Goal: Find specific page/section: Find specific page/section

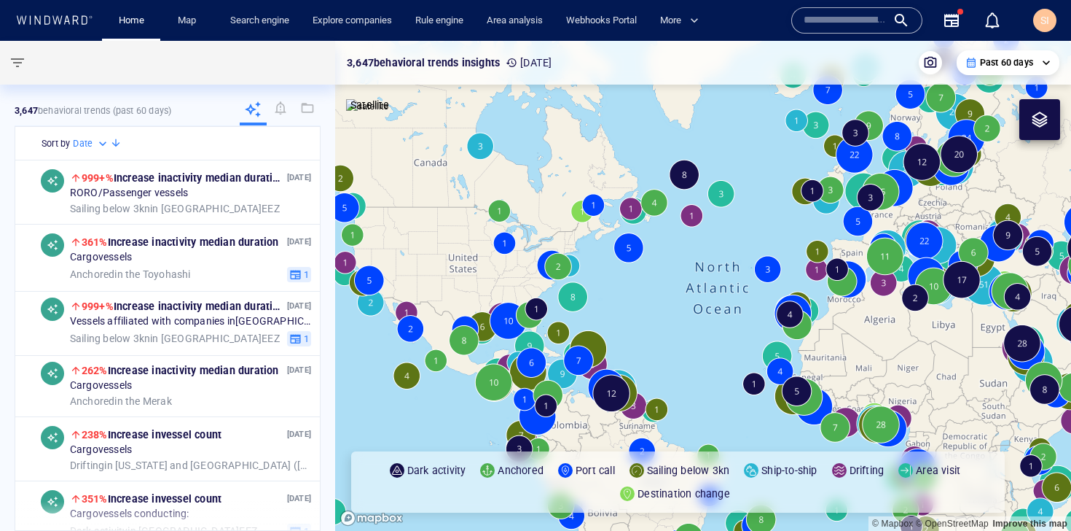
click at [839, 31] on input "text" at bounding box center [845, 20] width 83 height 22
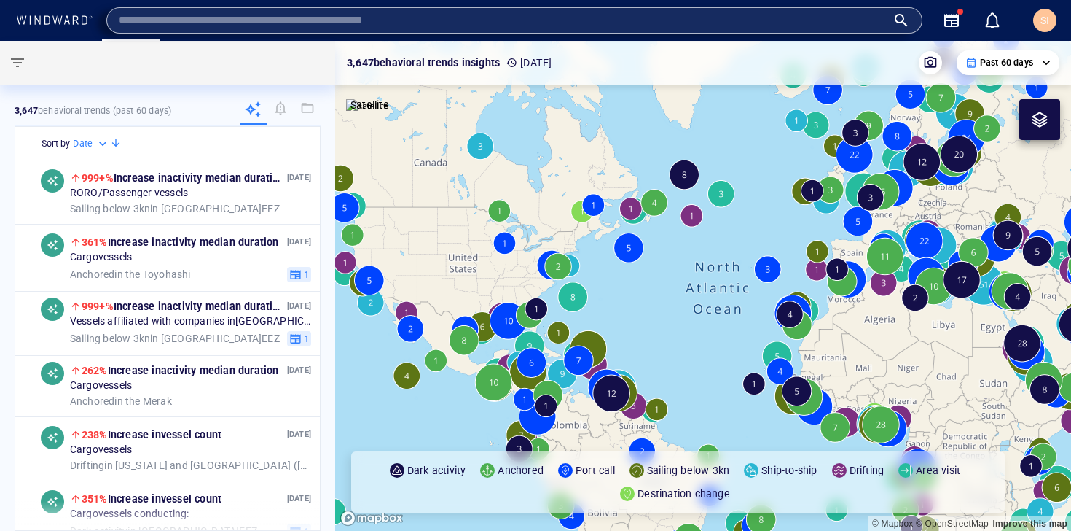
paste input "*******"
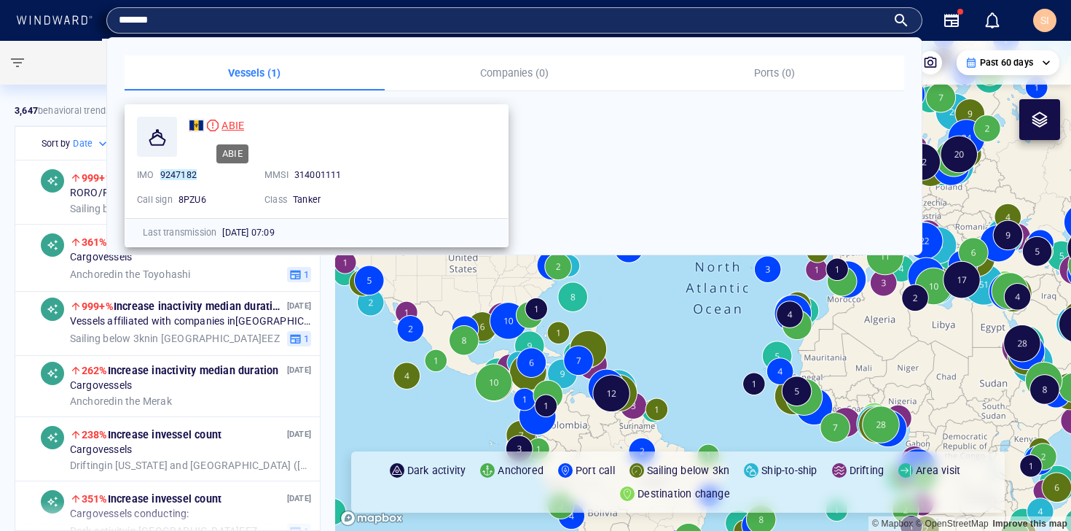
type input "*******"
click at [231, 125] on span "ABIE" at bounding box center [233, 126] width 23 height 12
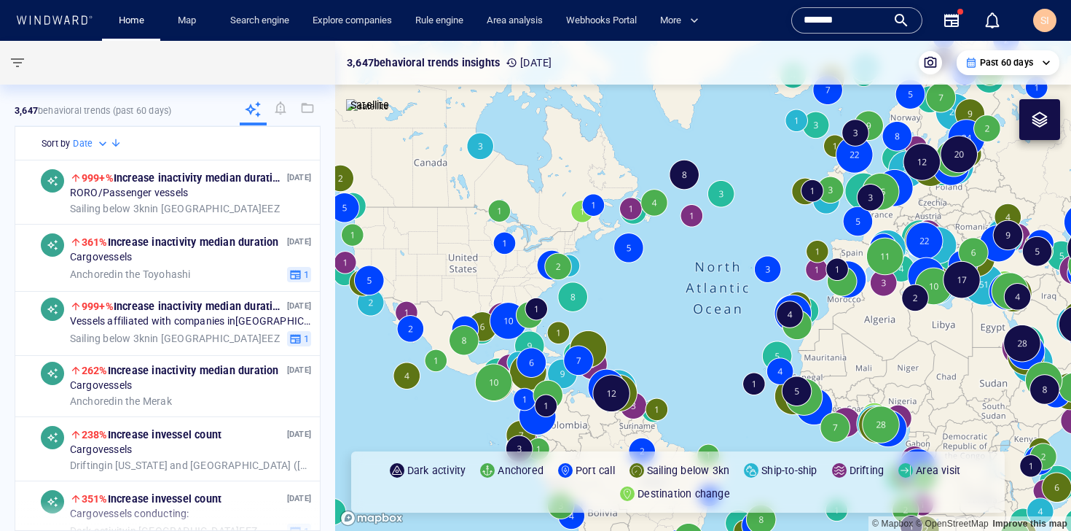
click at [857, 21] on input "*******" at bounding box center [845, 20] width 83 height 22
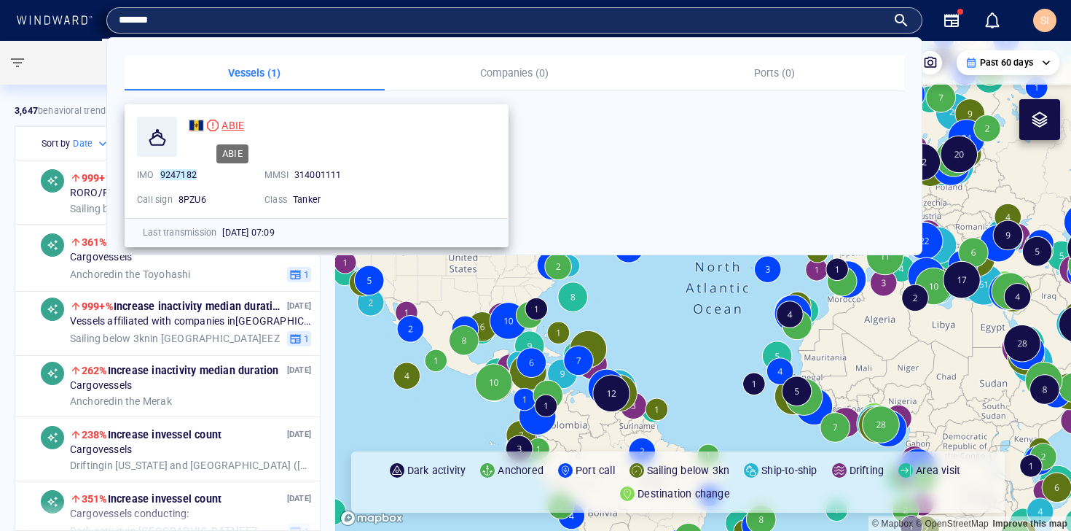
click at [235, 122] on span "ABIE" at bounding box center [233, 126] width 23 height 12
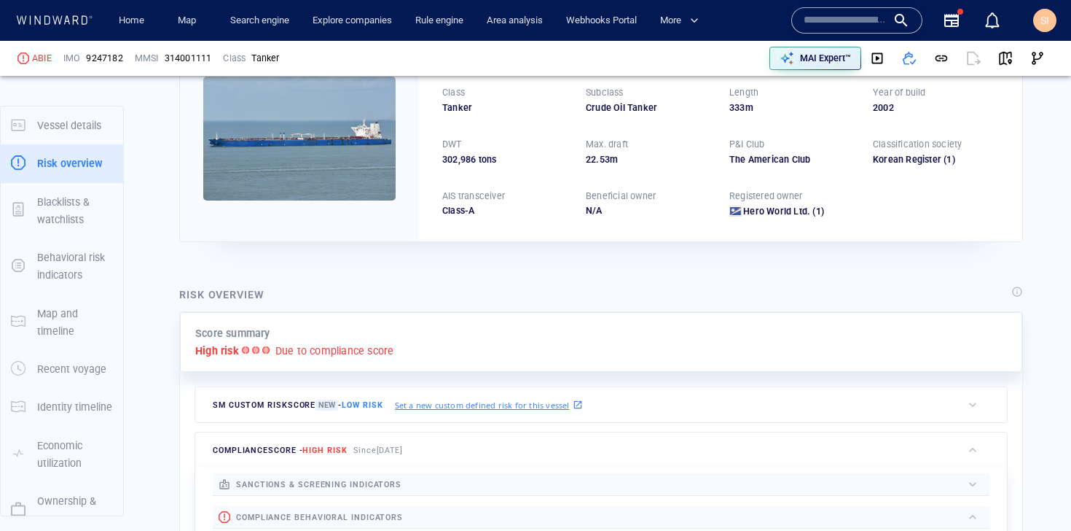
scroll to position [38, 0]
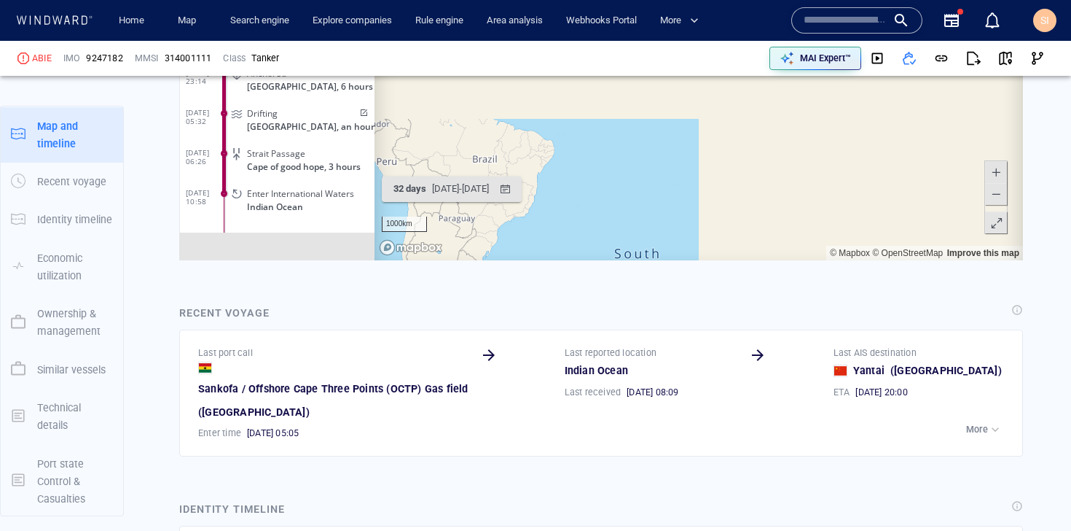
scroll to position [190, 0]
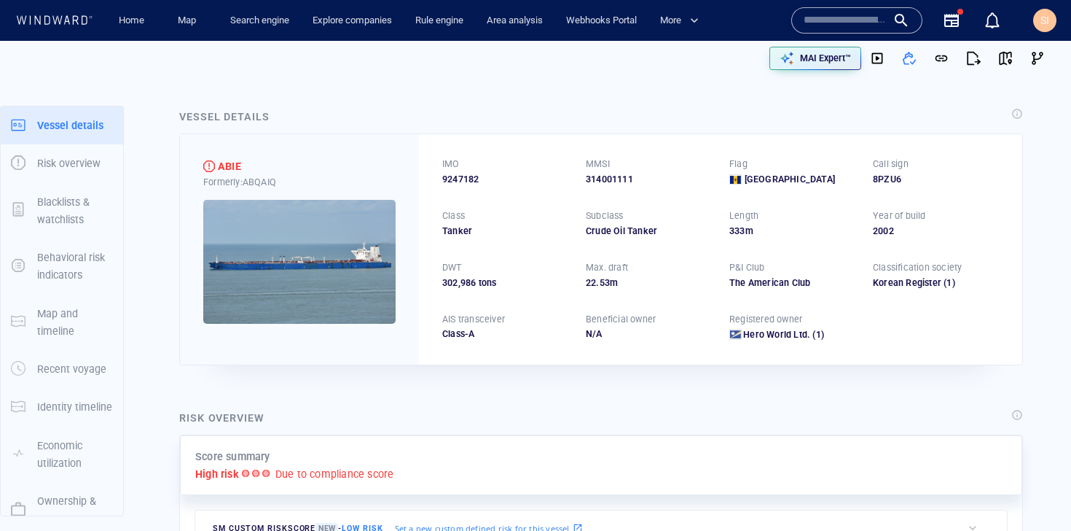
click at [465, 181] on span "9247182" at bounding box center [460, 179] width 36 height 13
copy span "9247182"
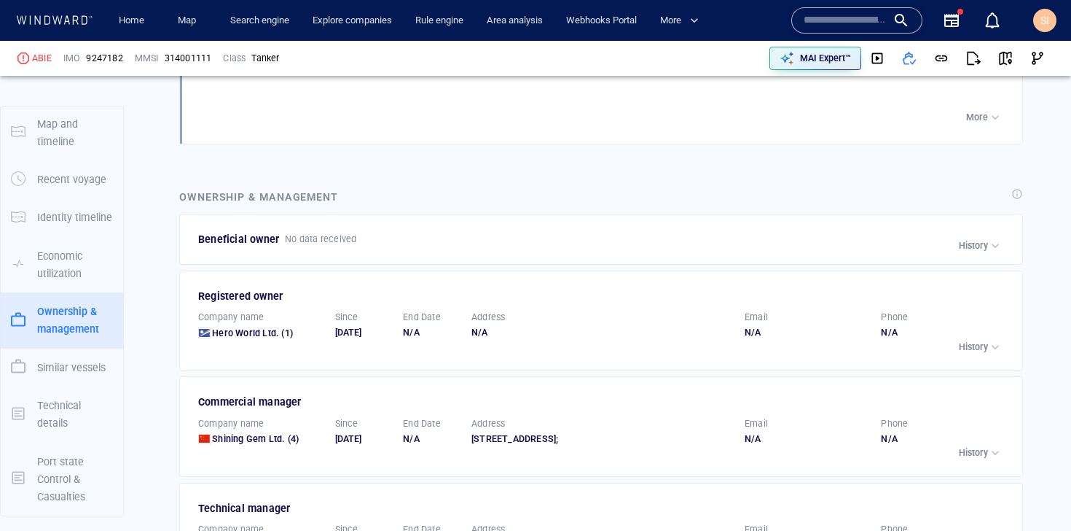
click at [996, 354] on div "button" at bounding box center [995, 347] width 15 height 15
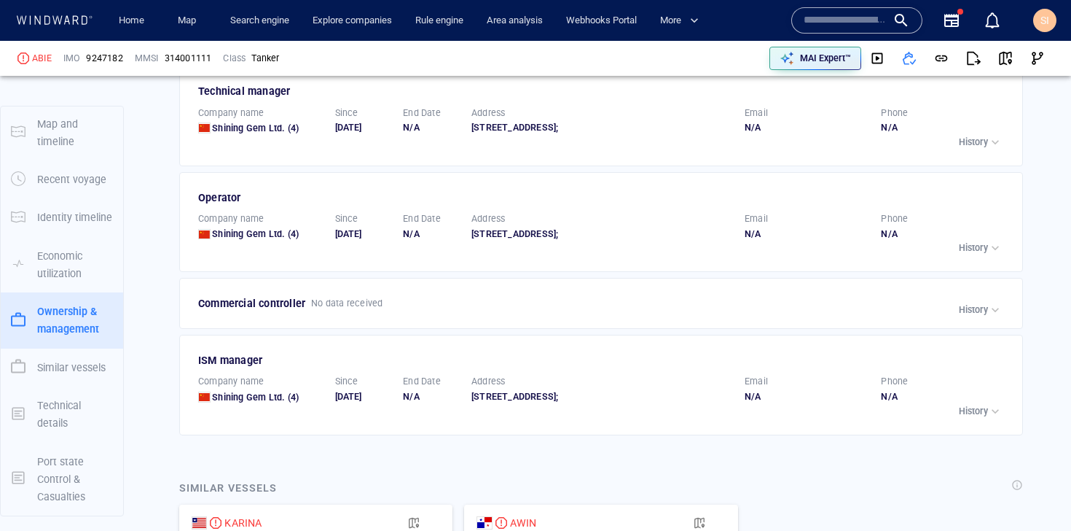
scroll to position [3192, 0]
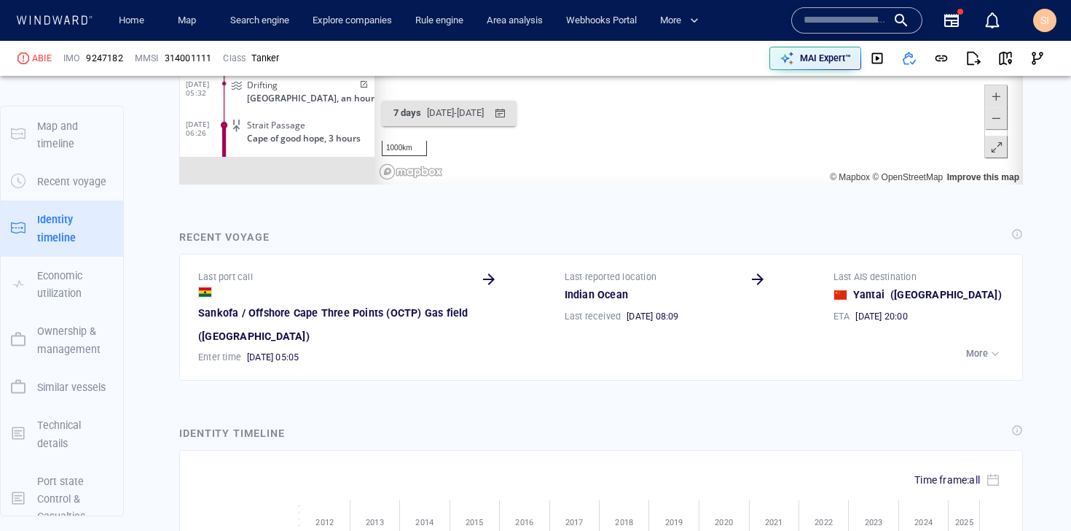
scroll to position [190, 0]
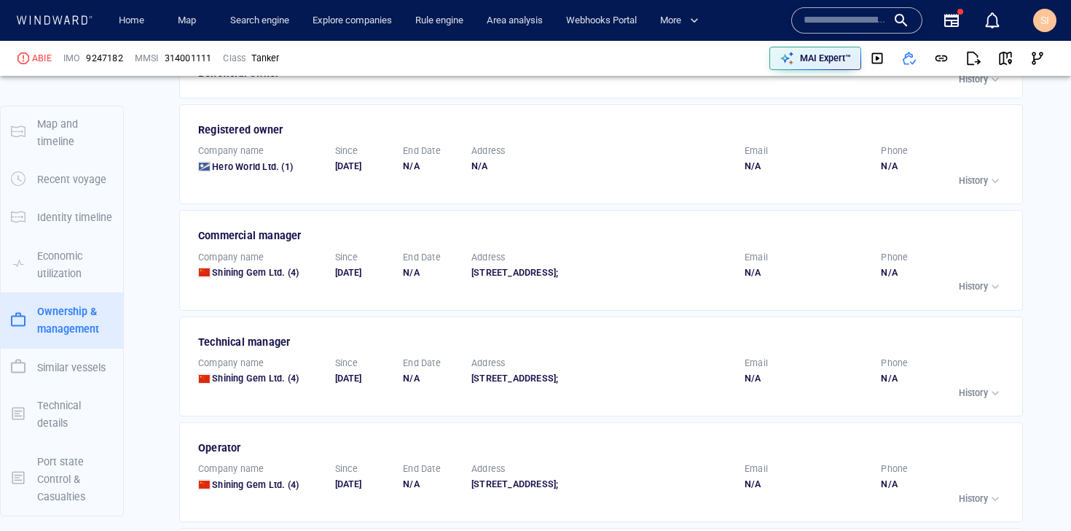
scroll to position [2758, 0]
click at [961, 185] on p "History" at bounding box center [973, 182] width 29 height 13
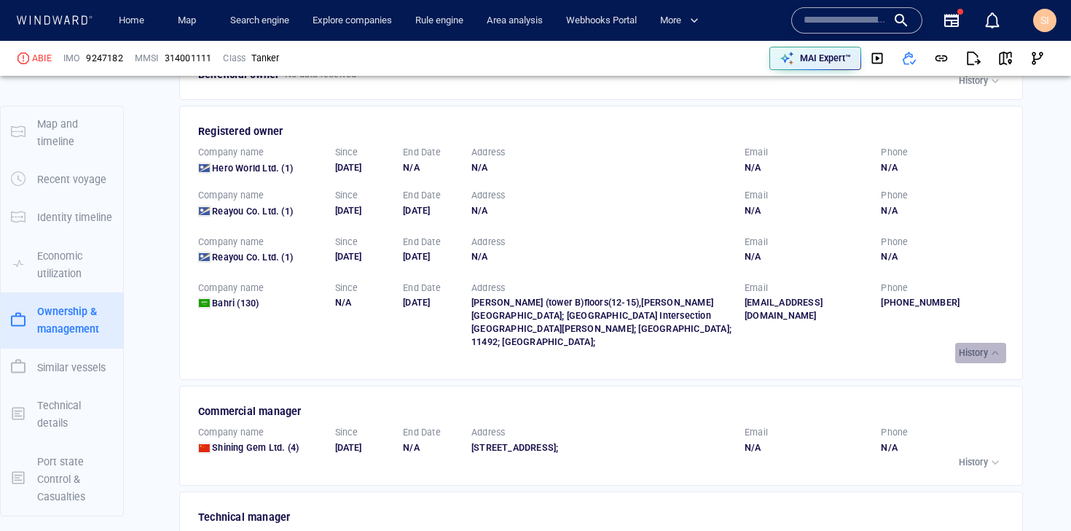
click at [975, 345] on div "History" at bounding box center [981, 352] width 44 height 15
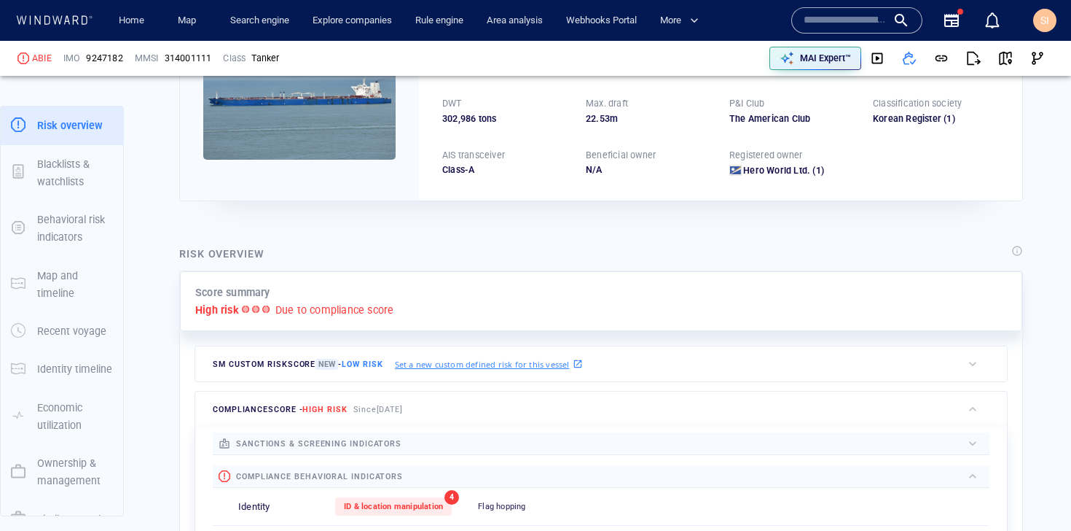
scroll to position [0, 0]
